Goal: Book appointment/travel/reservation

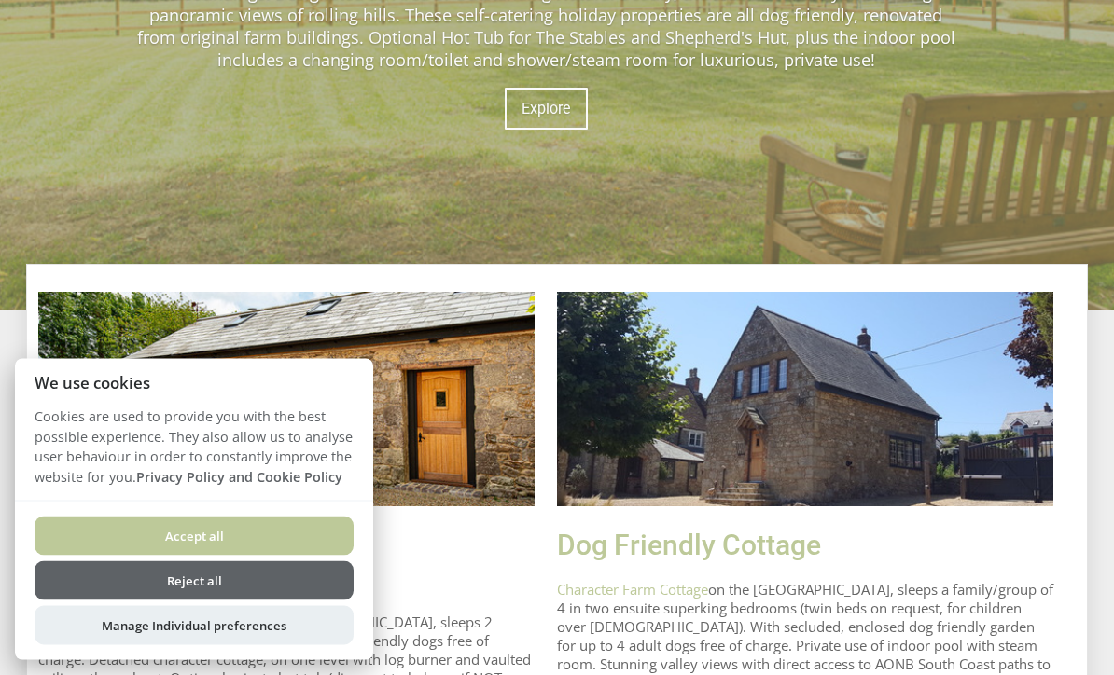
scroll to position [500, 0]
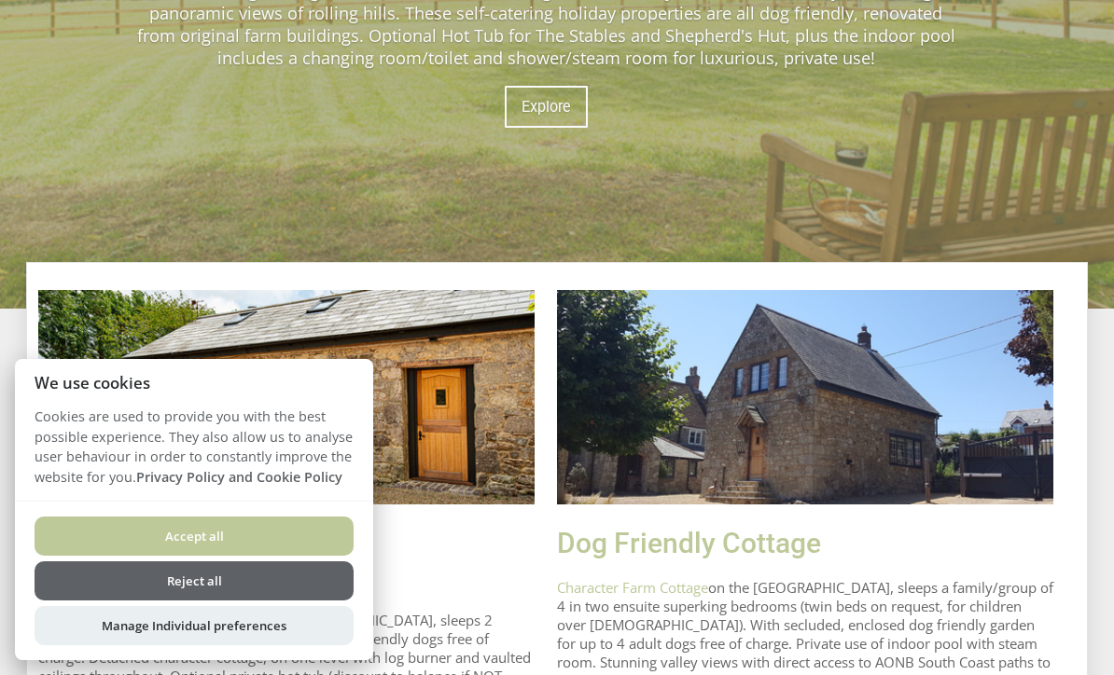
click at [272, 601] on button "Reject all" at bounding box center [194, 581] width 319 height 39
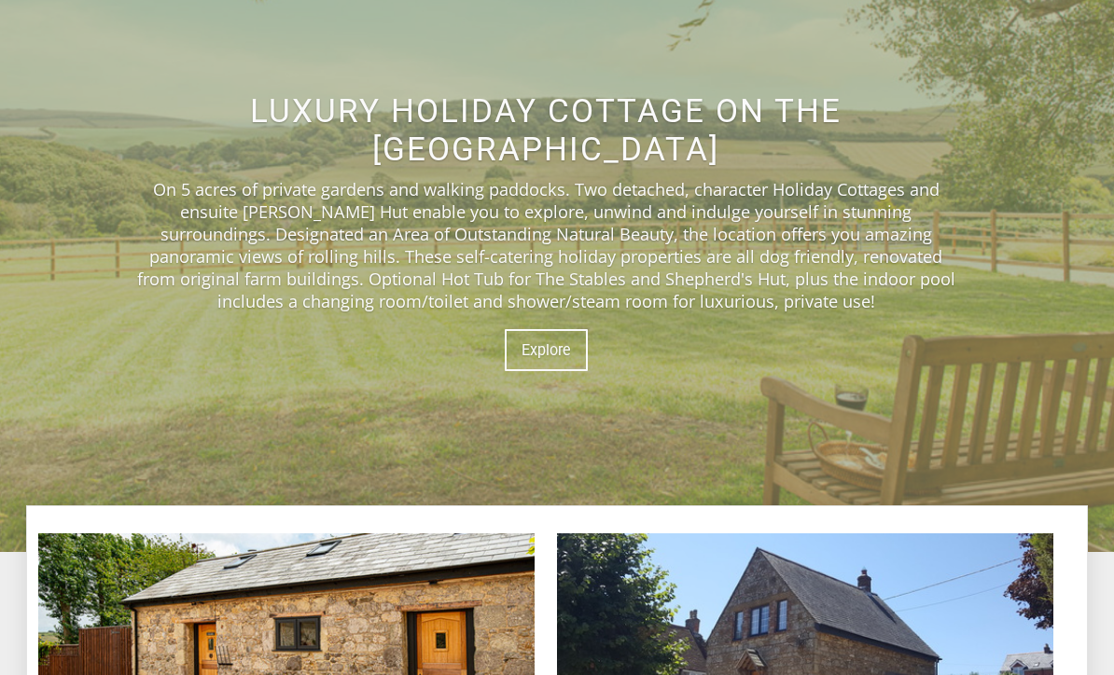
scroll to position [258, 0]
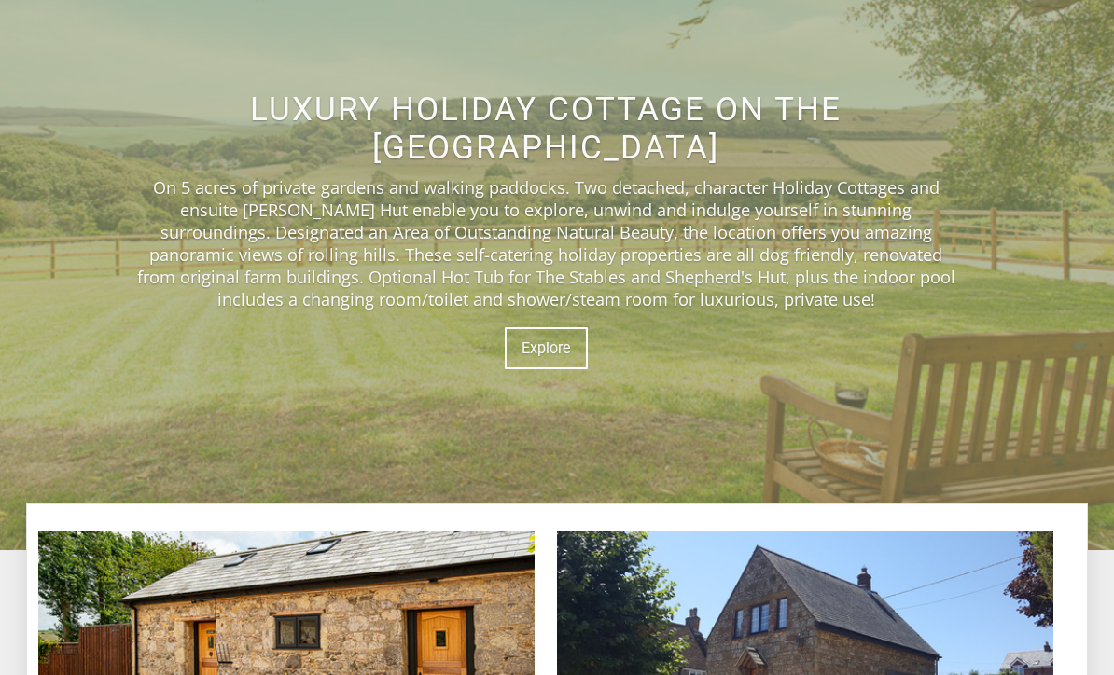
click at [550, 370] on link "Explore" at bounding box center [546, 349] width 83 height 42
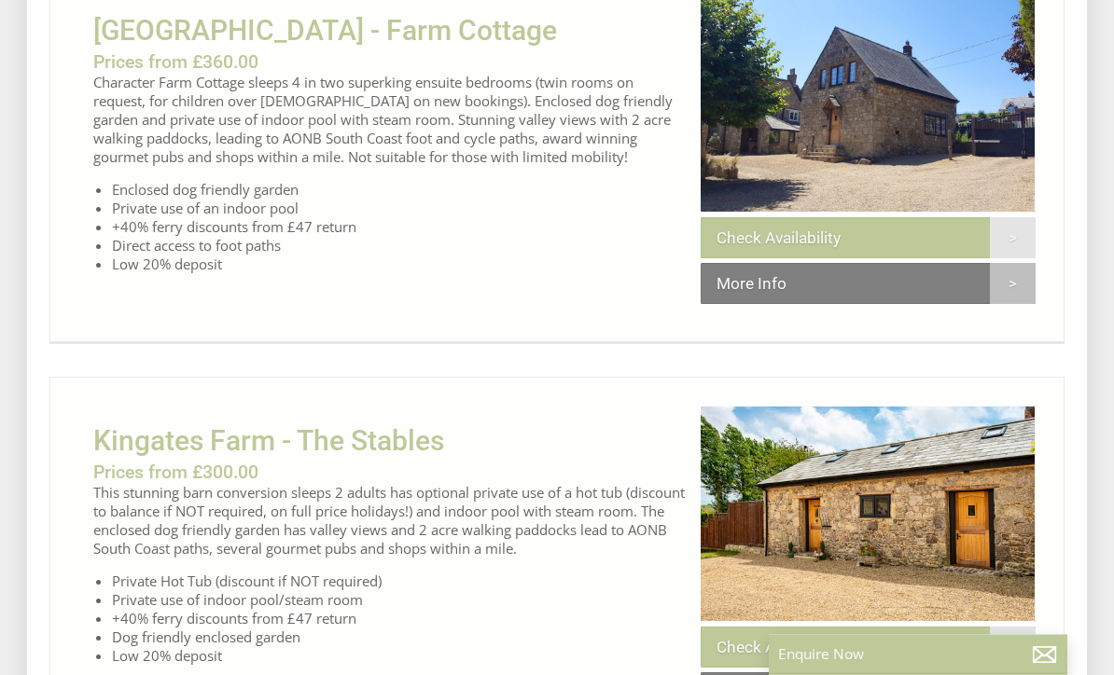
scroll to position [670, 0]
click at [909, 236] on link "Check Availability" at bounding box center [868, 237] width 335 height 41
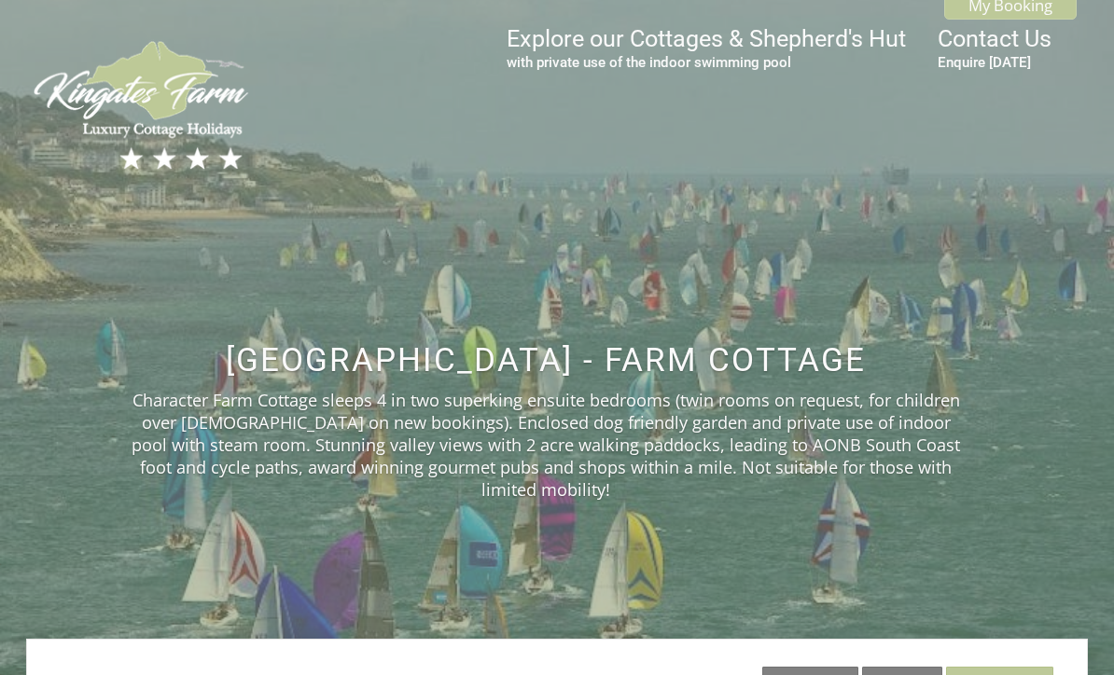
scroll to position [7, 0]
click at [899, 667] on link "Gallery" at bounding box center [902, 687] width 80 height 41
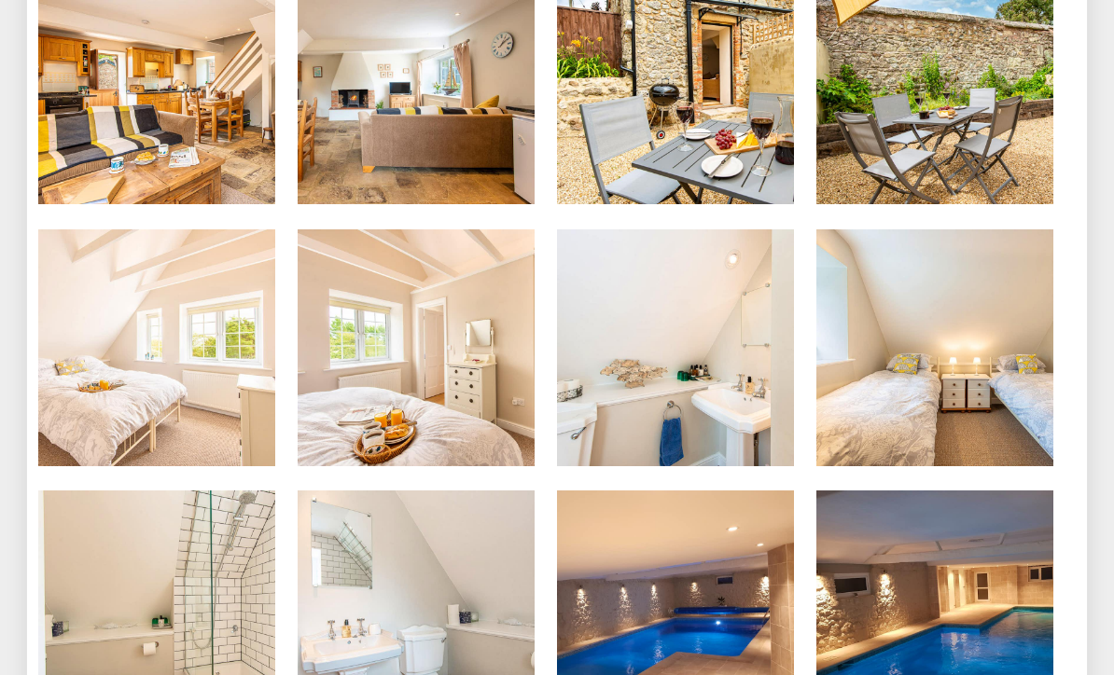
scroll to position [1070, 0]
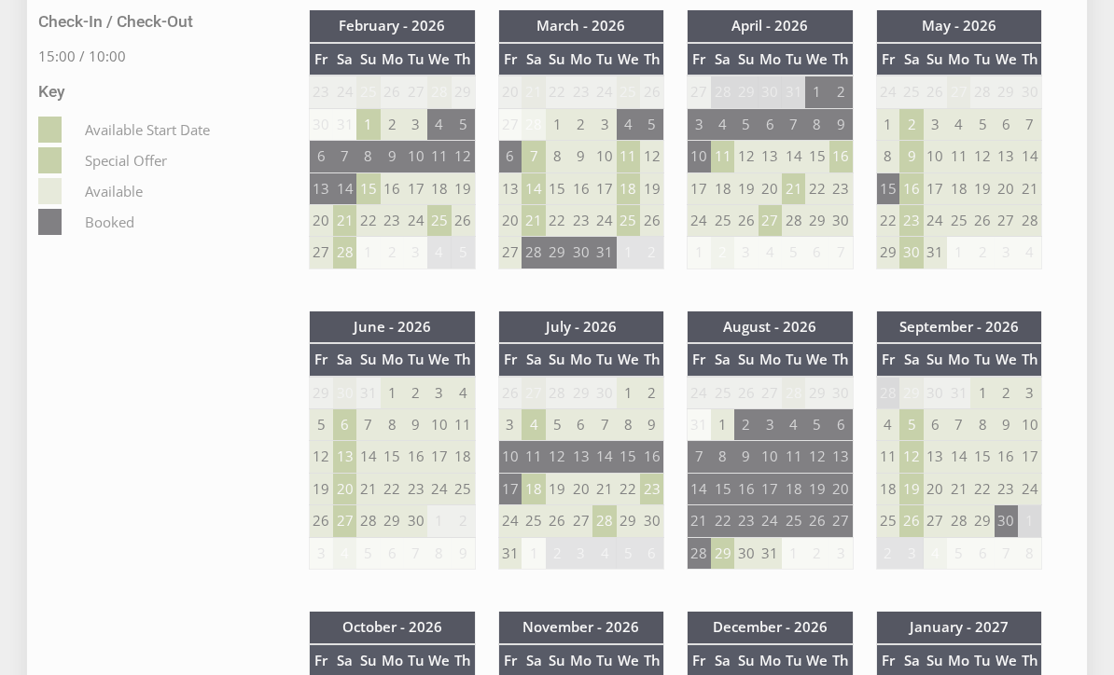
scroll to position [7, 0]
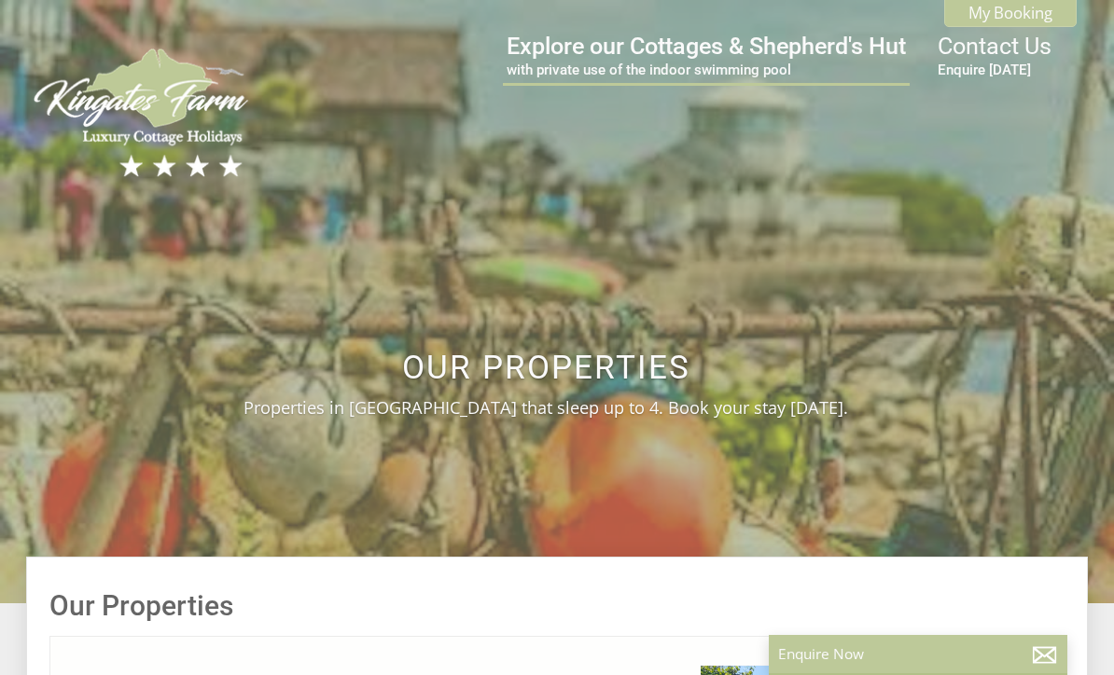
click at [998, 78] on small "Enquire [DATE]" at bounding box center [995, 70] width 114 height 17
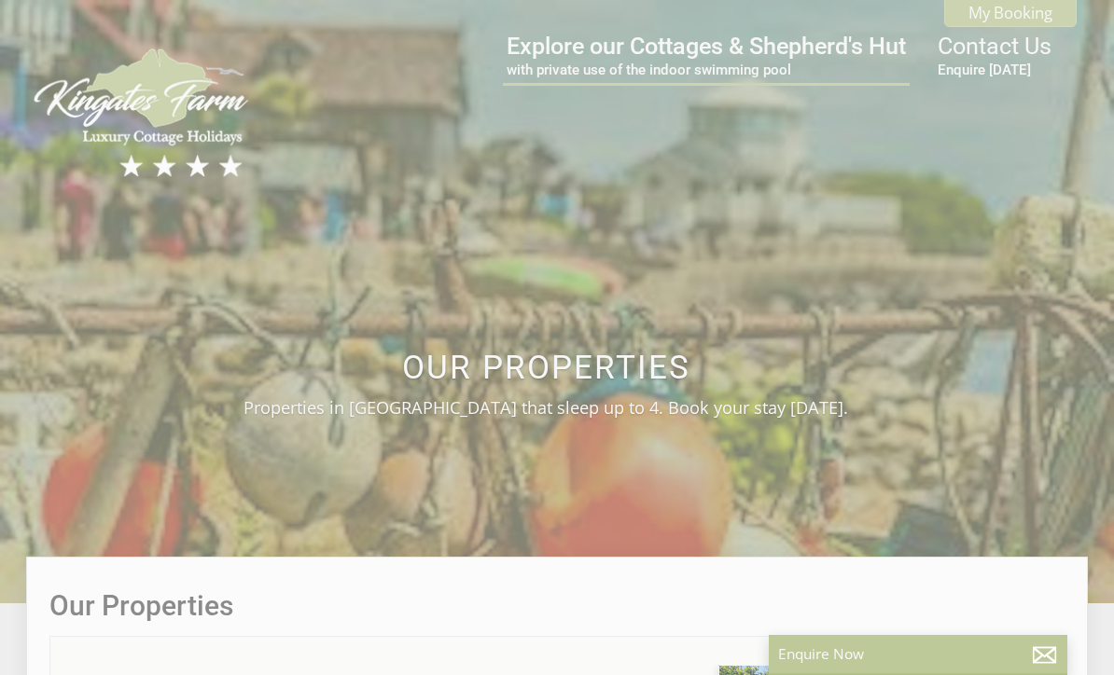
scroll to position [0, 19]
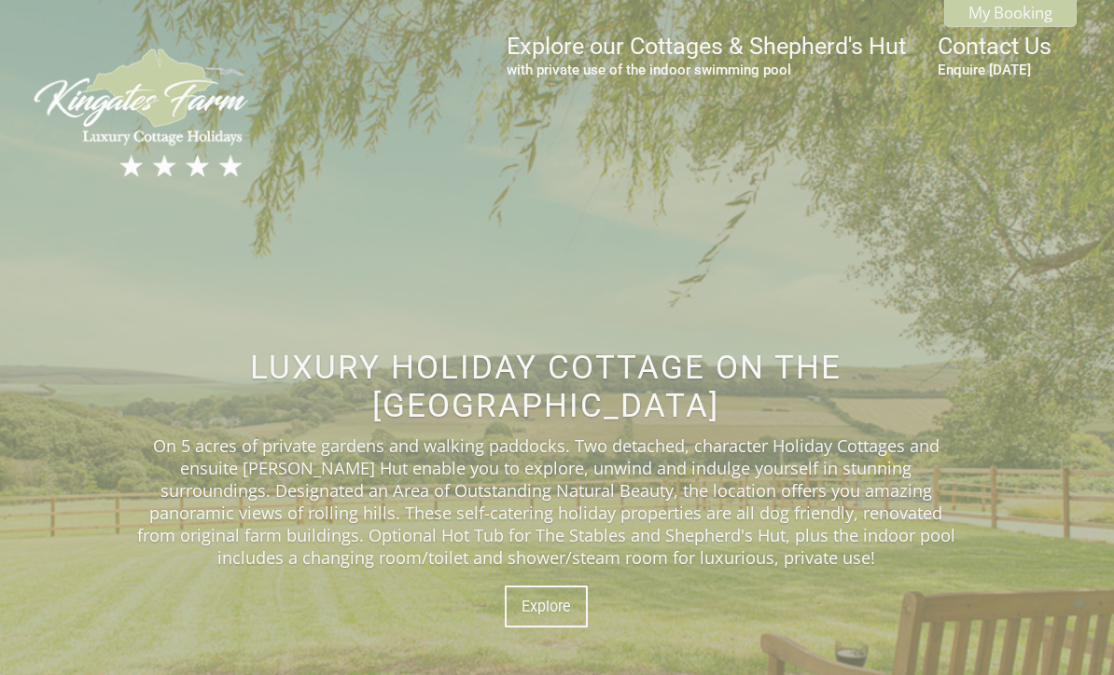
scroll to position [258, 0]
